Goal: Transaction & Acquisition: Purchase product/service

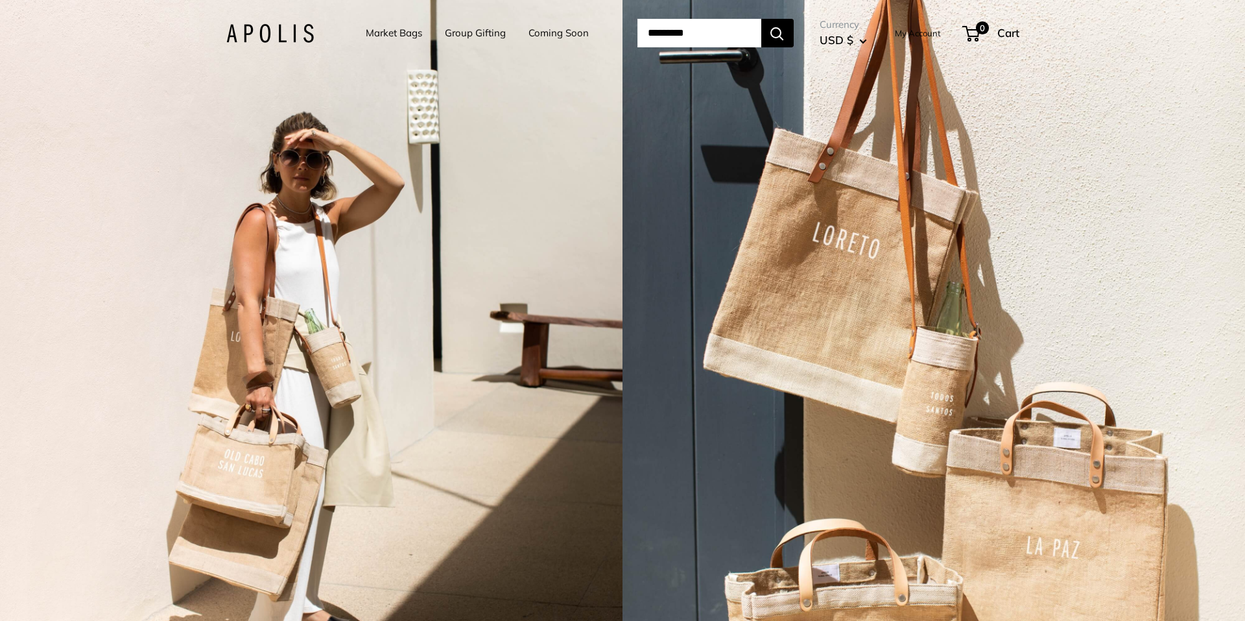
click at [384, 34] on link "Market Bags" at bounding box center [394, 33] width 56 height 18
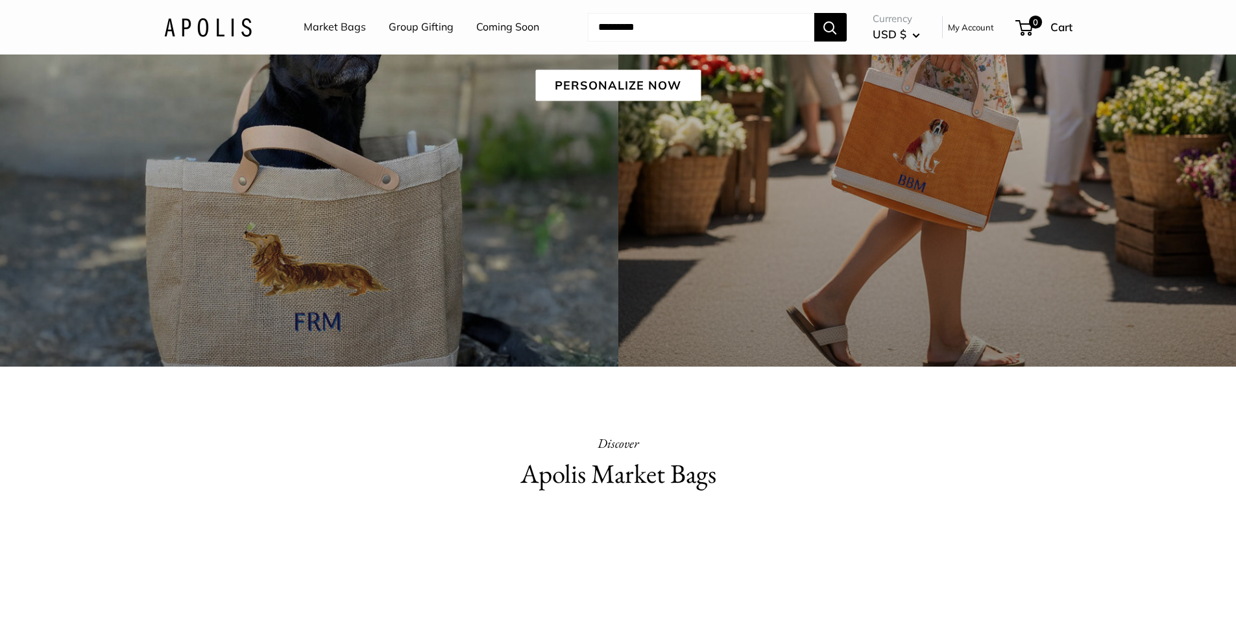
scroll to position [195, 0]
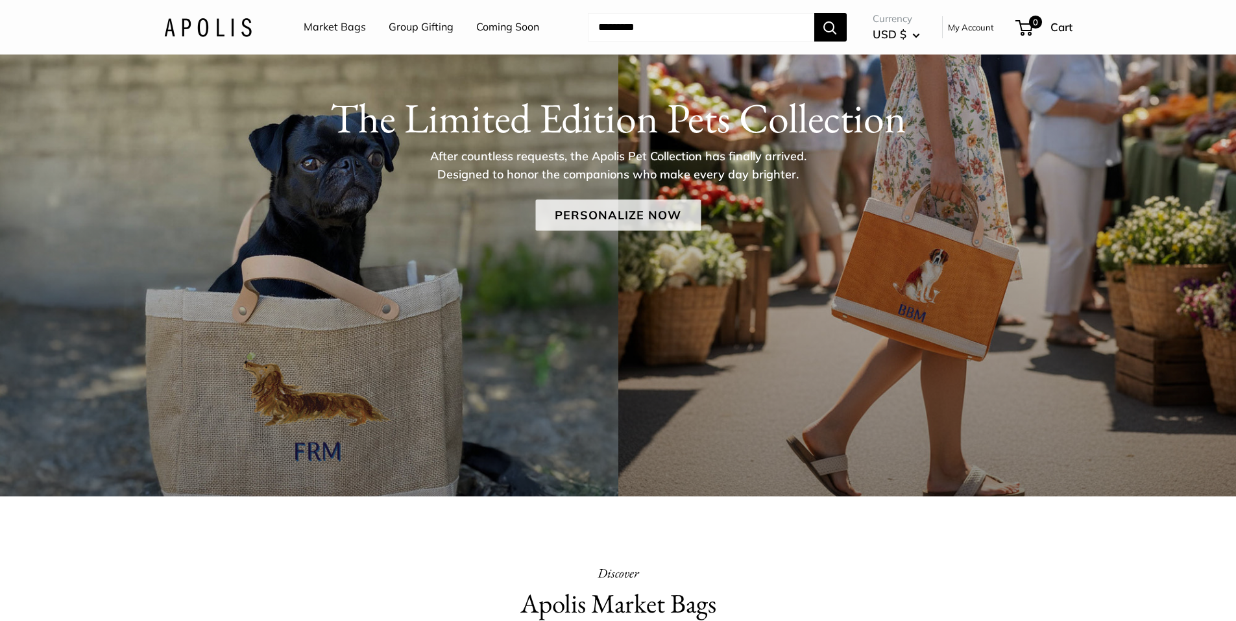
click at [565, 204] on link "Personalize Now" at bounding box center [617, 214] width 165 height 31
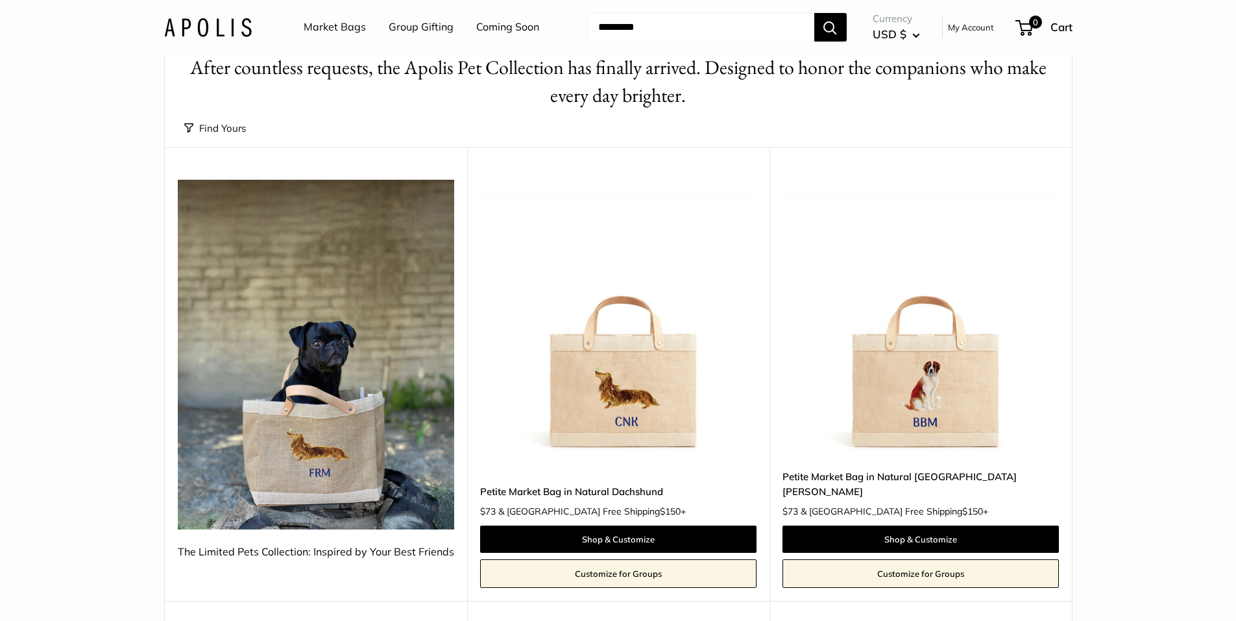
scroll to position [130, 0]
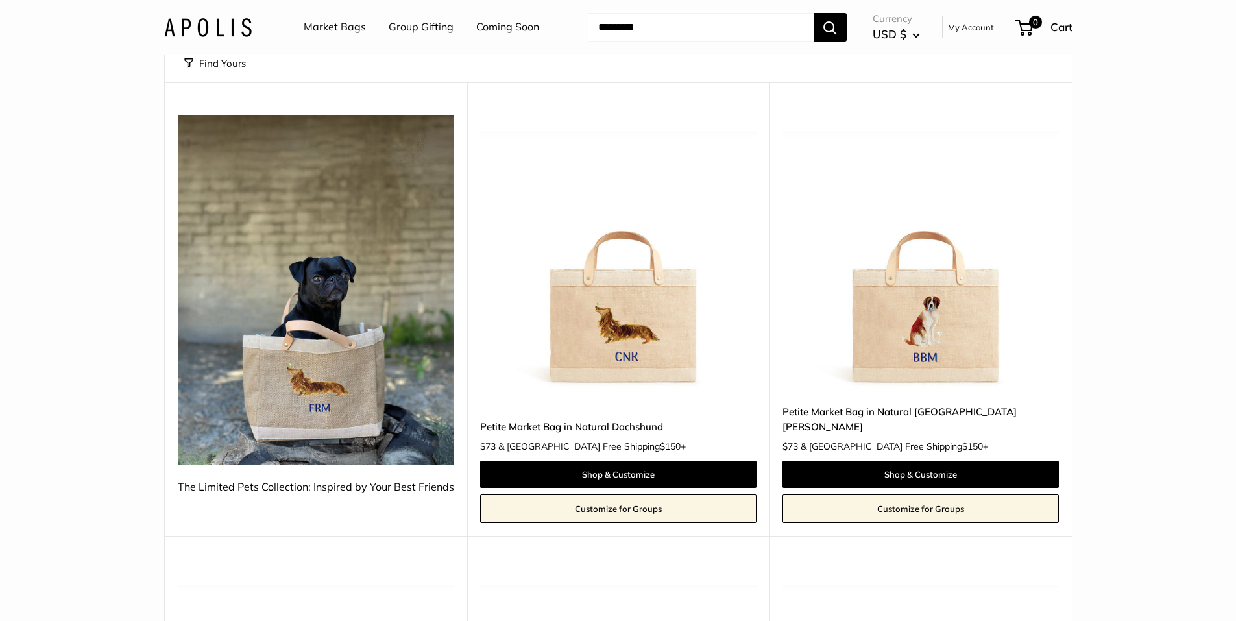
click at [0, 0] on img at bounding box center [0, 0] width 0 height 0
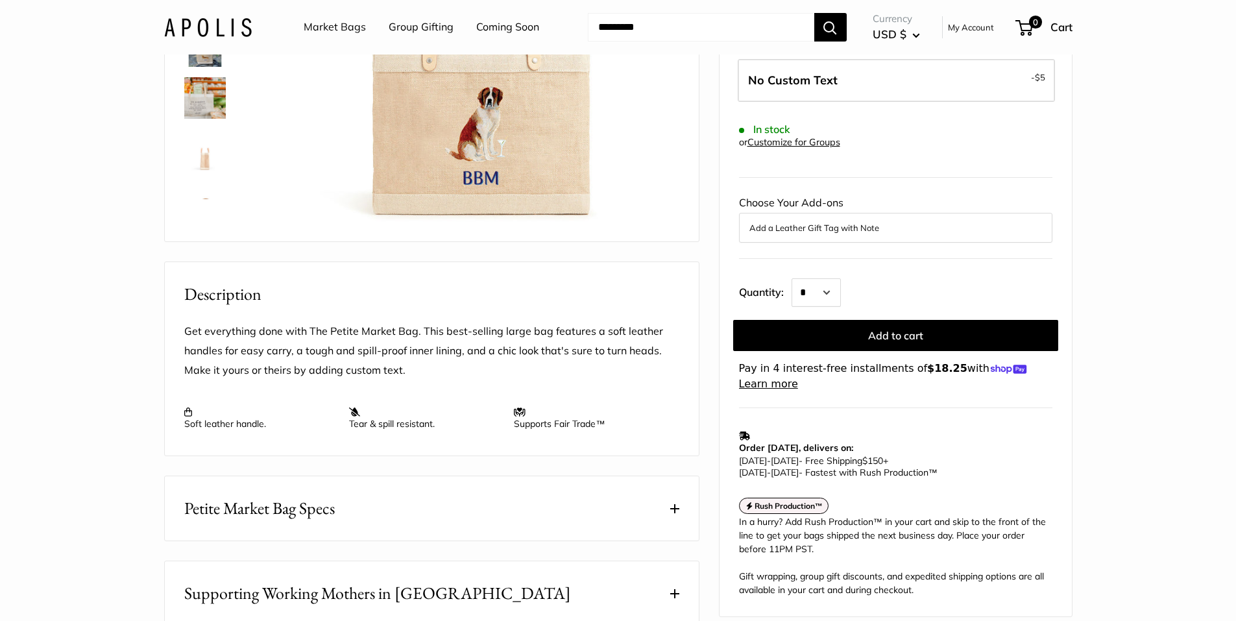
scroll to position [454, 0]
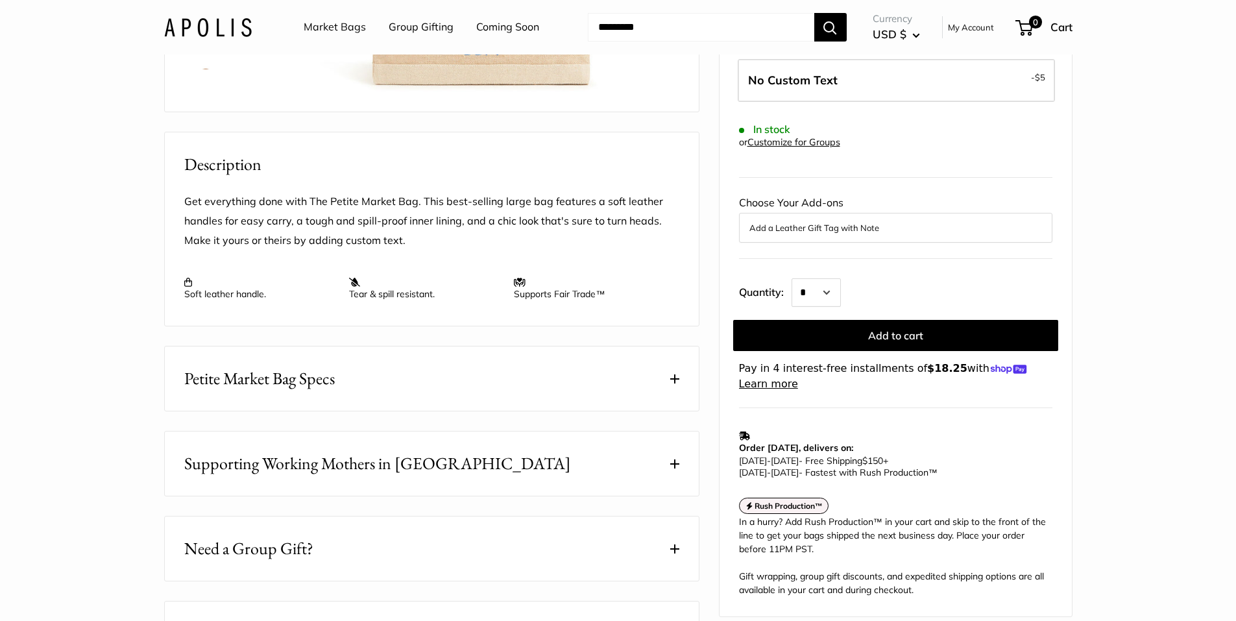
click at [549, 393] on button "Petite Market Bag Specs" at bounding box center [432, 378] width 534 height 64
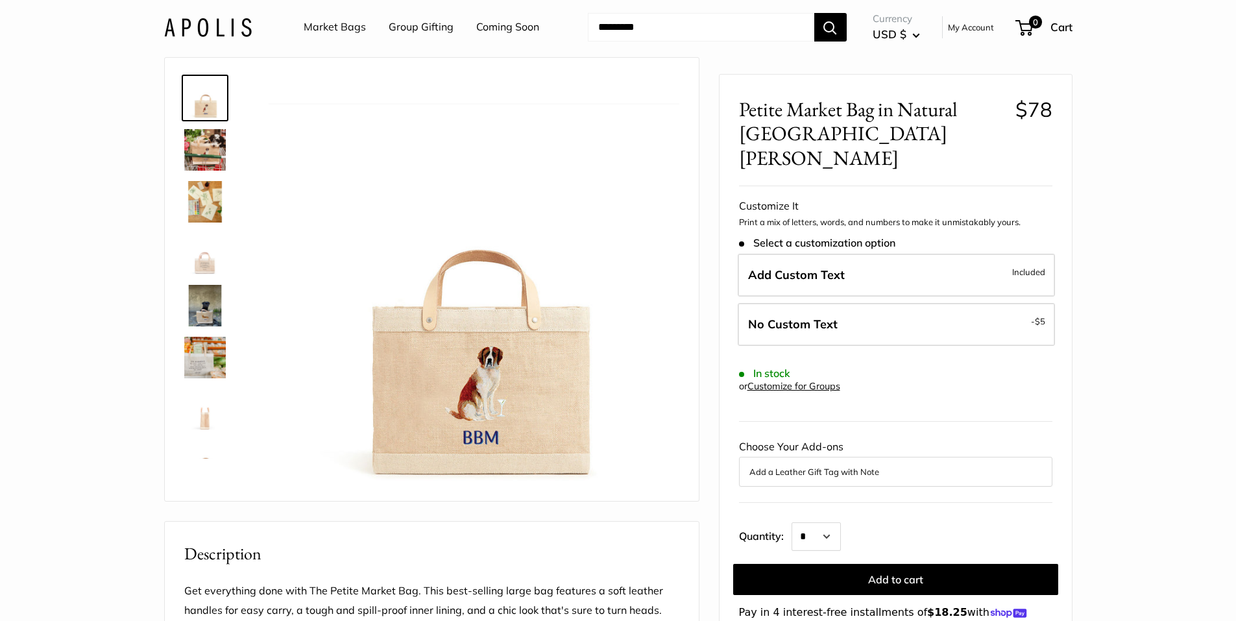
scroll to position [0, 0]
